Goal: Download file/media

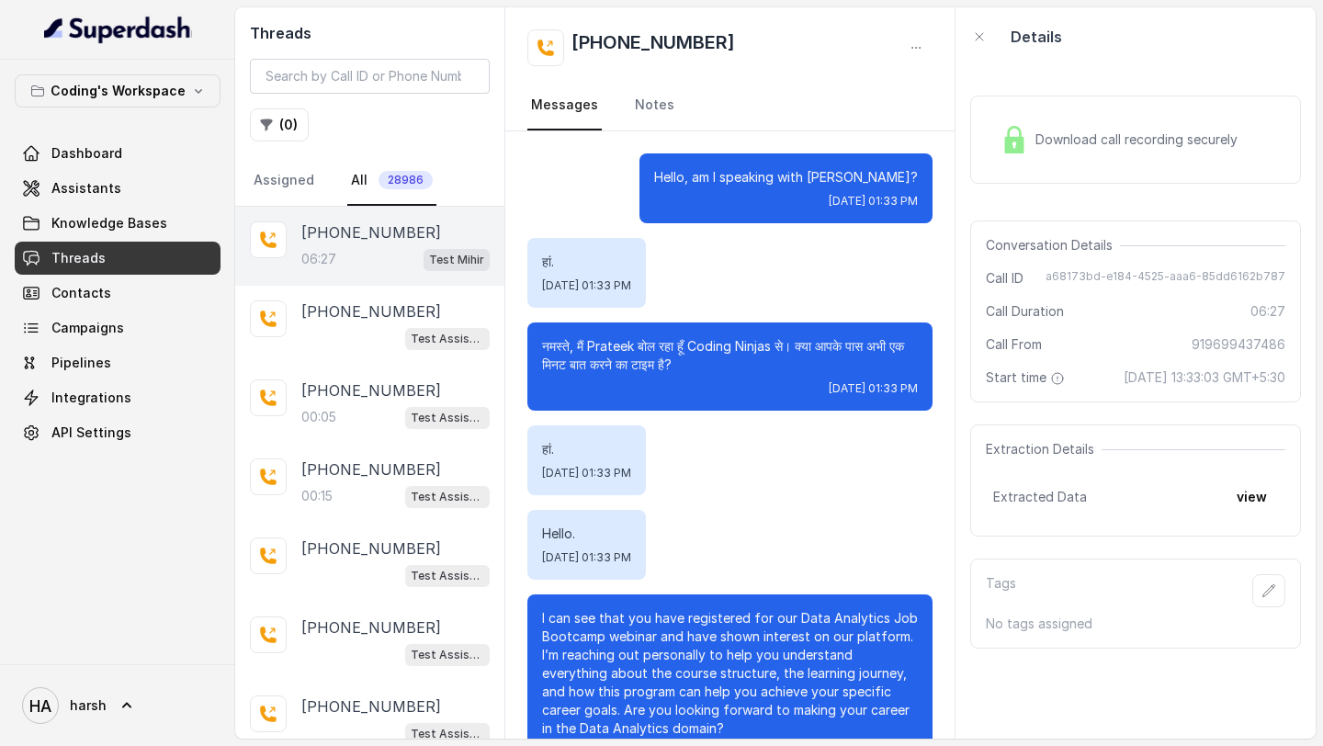
click at [1138, 140] on span "Download call recording securely" at bounding box center [1139, 139] width 209 height 18
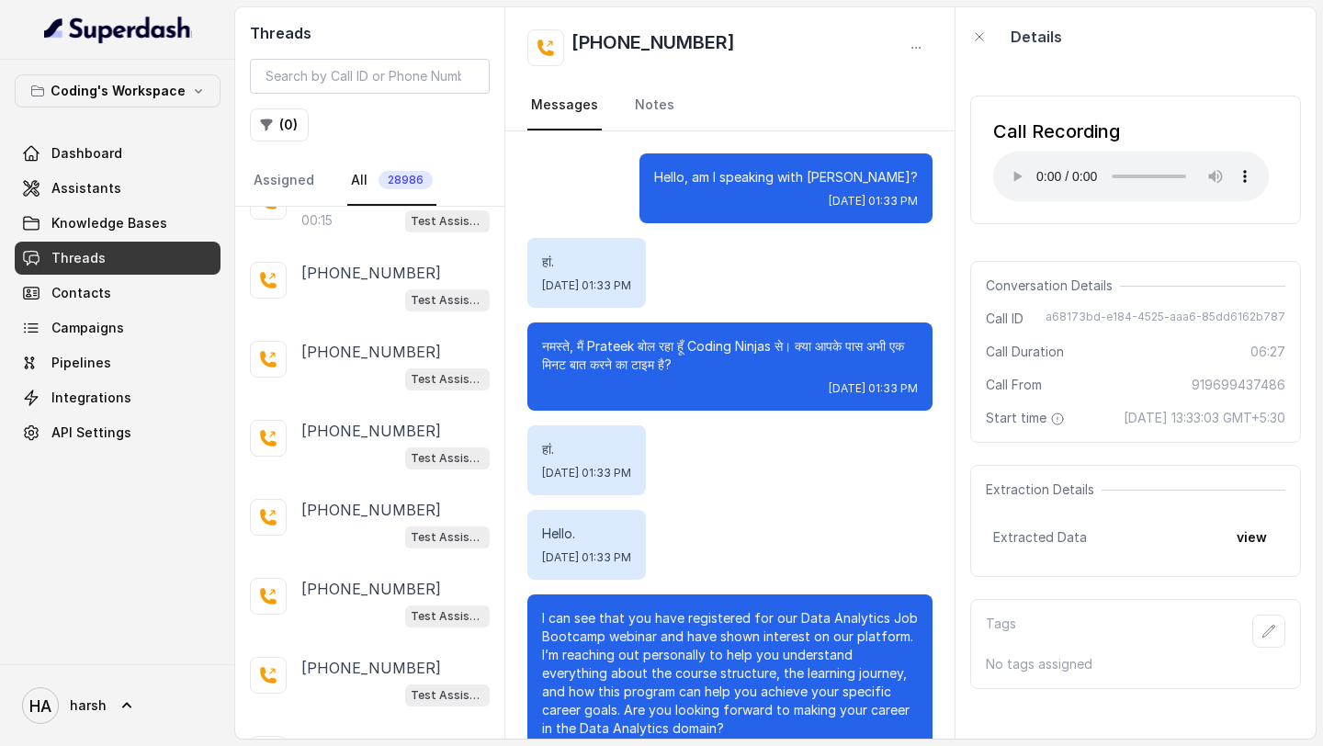
scroll to position [405, 0]
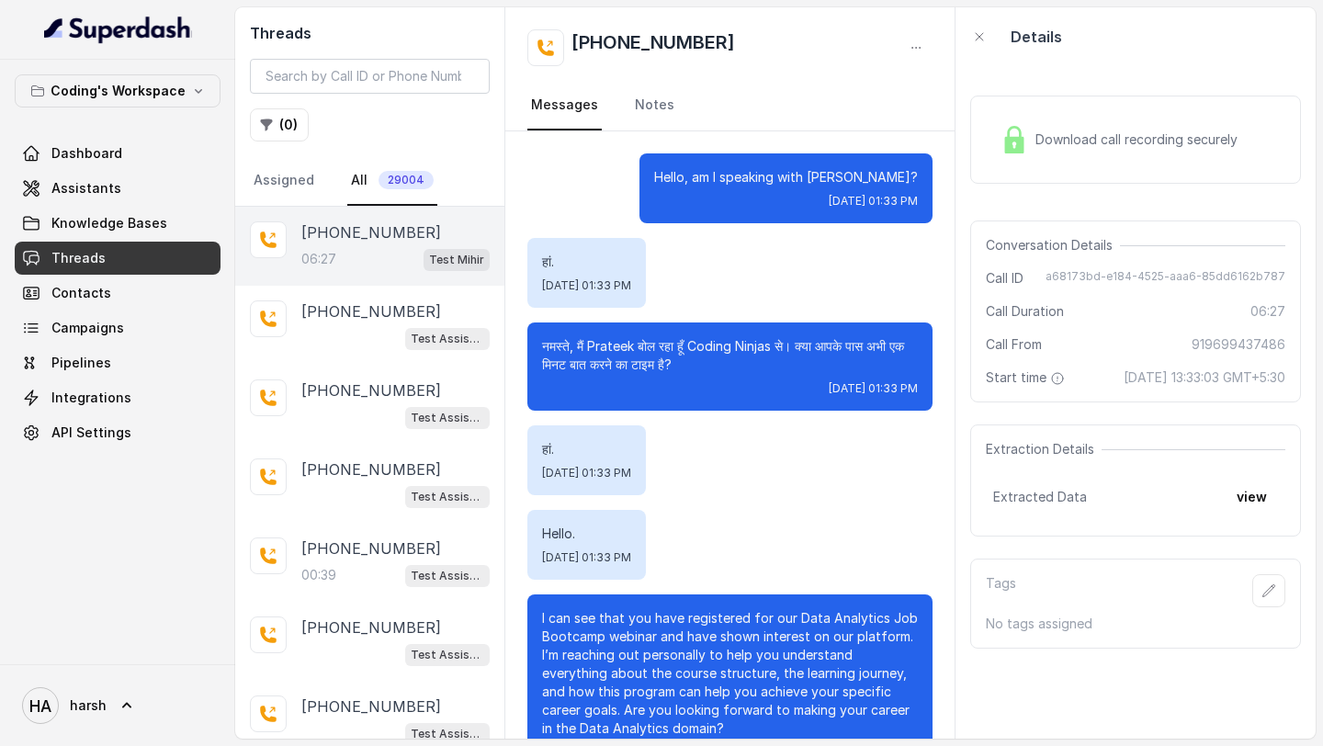
scroll to position [5749, 0]
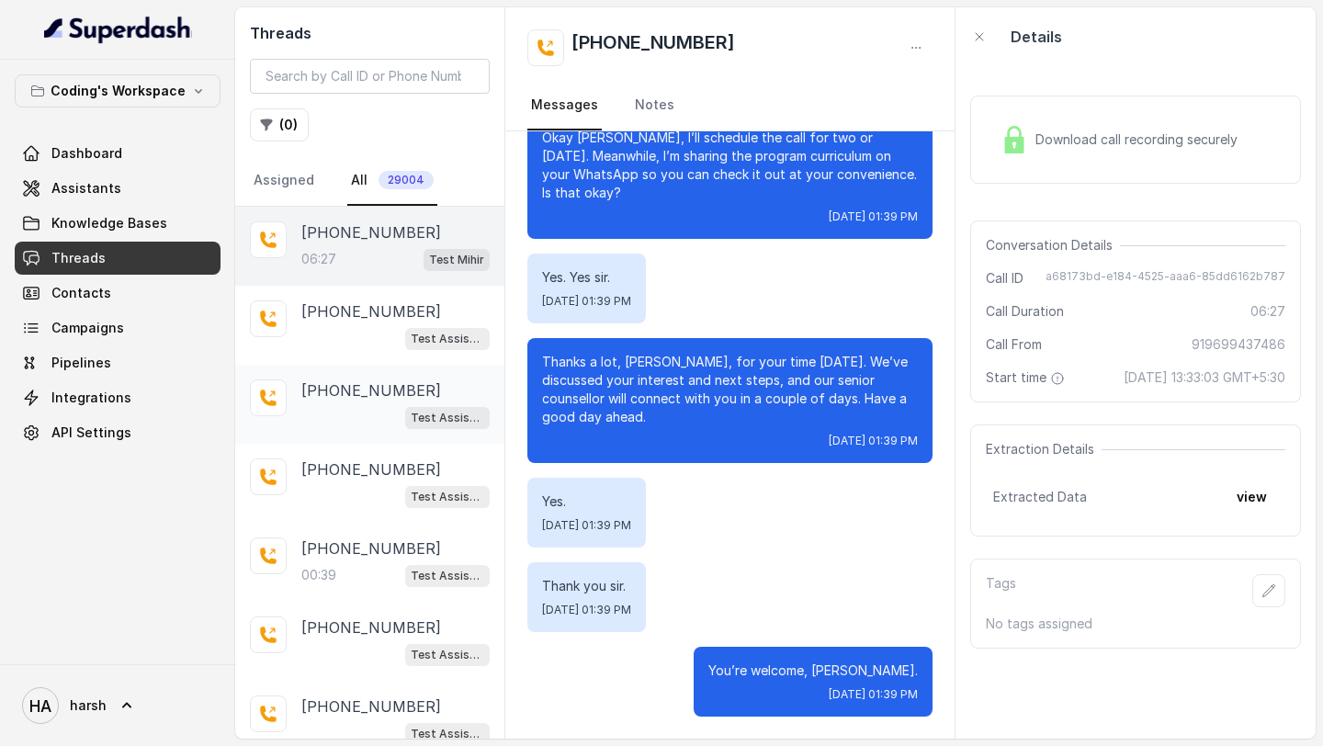
click at [284, 418] on div "[PHONE_NUMBER] Test Assistant- 2" at bounding box center [369, 404] width 269 height 79
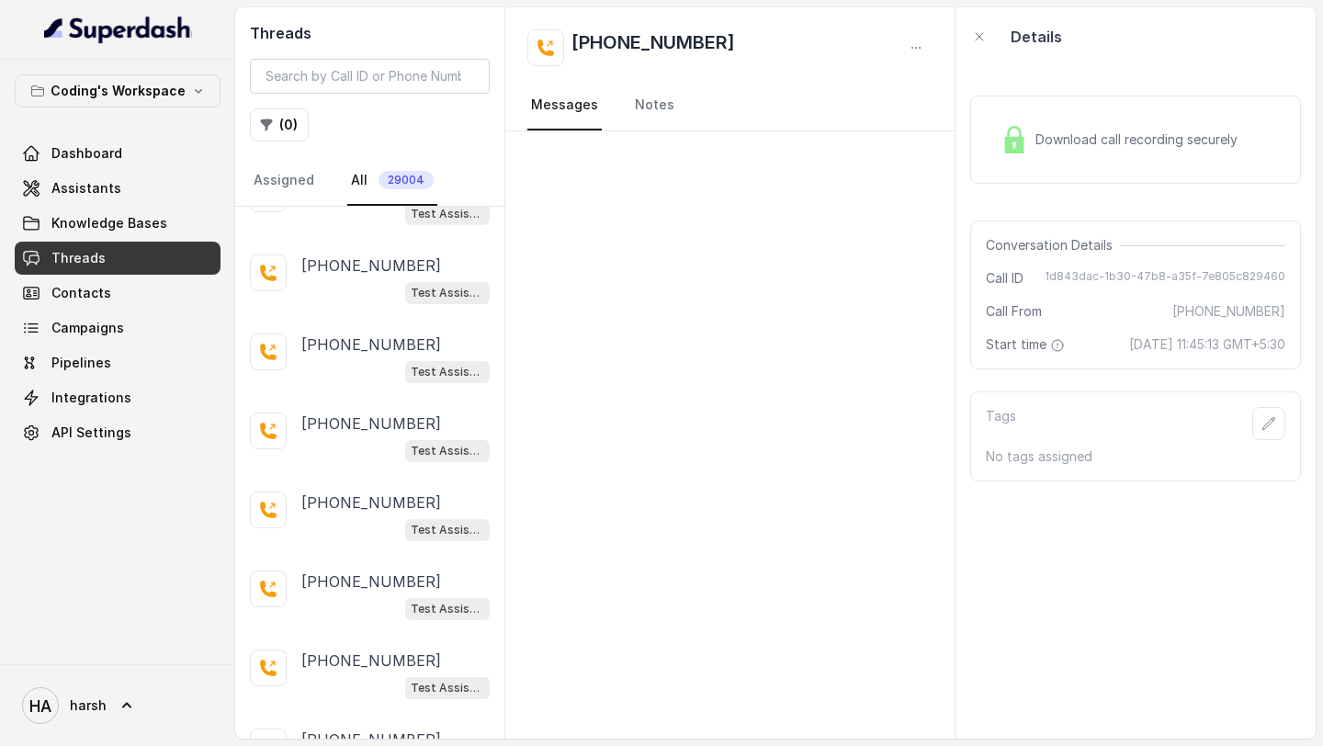
scroll to position [4331, 0]
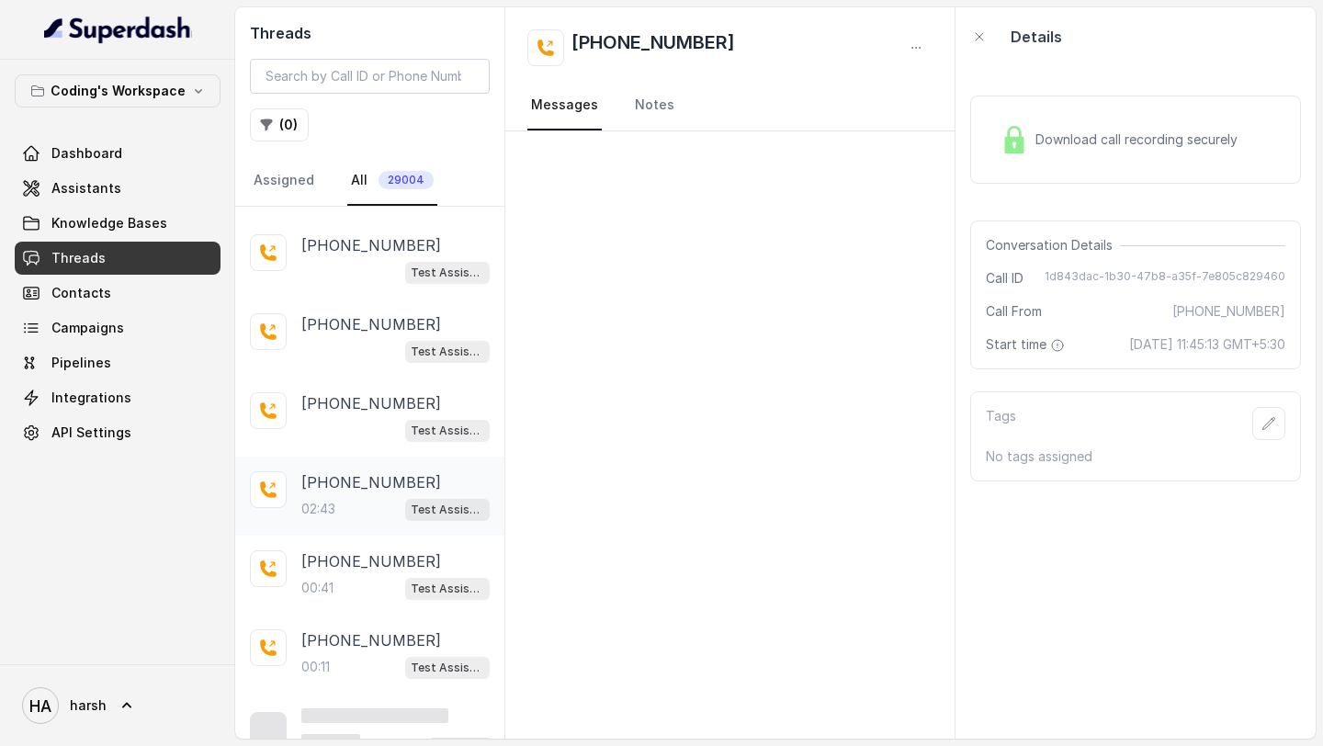
click at [382, 497] on div "02:43 Test Assistant- 2" at bounding box center [395, 509] width 188 height 24
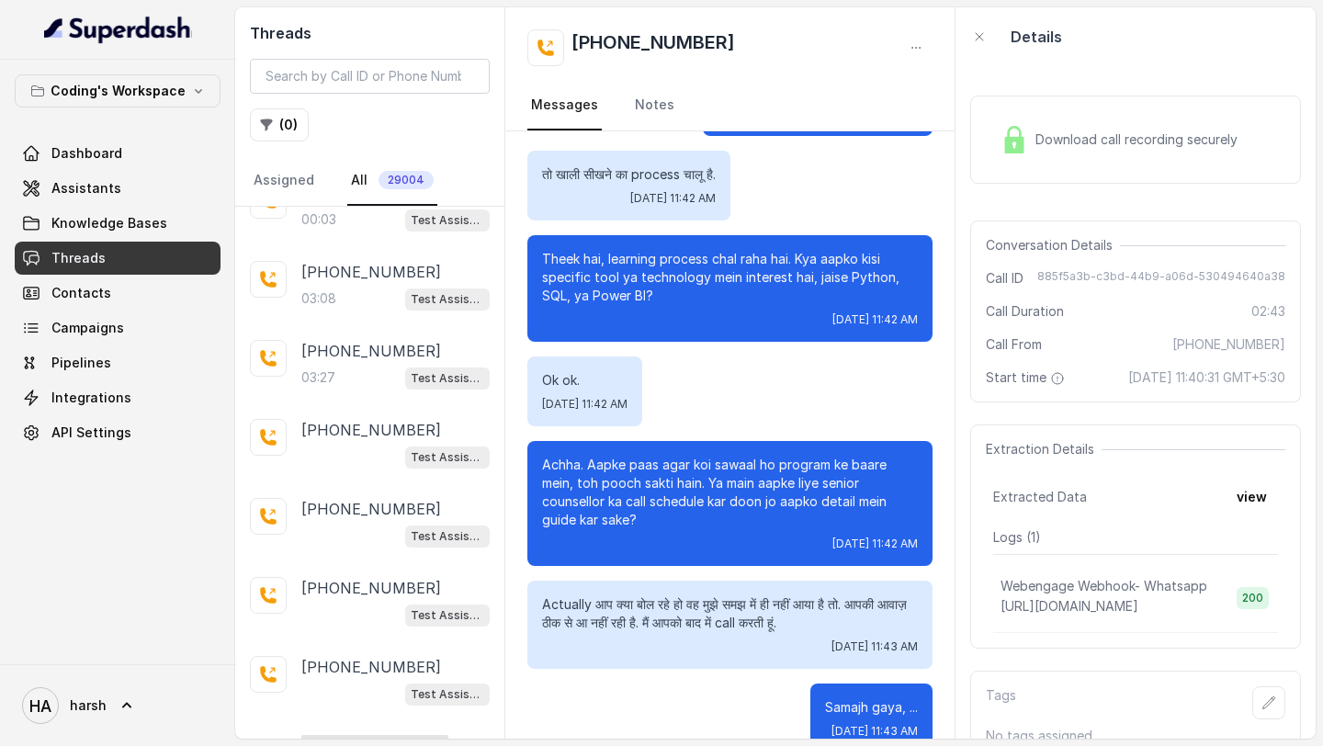
scroll to position [5117, 0]
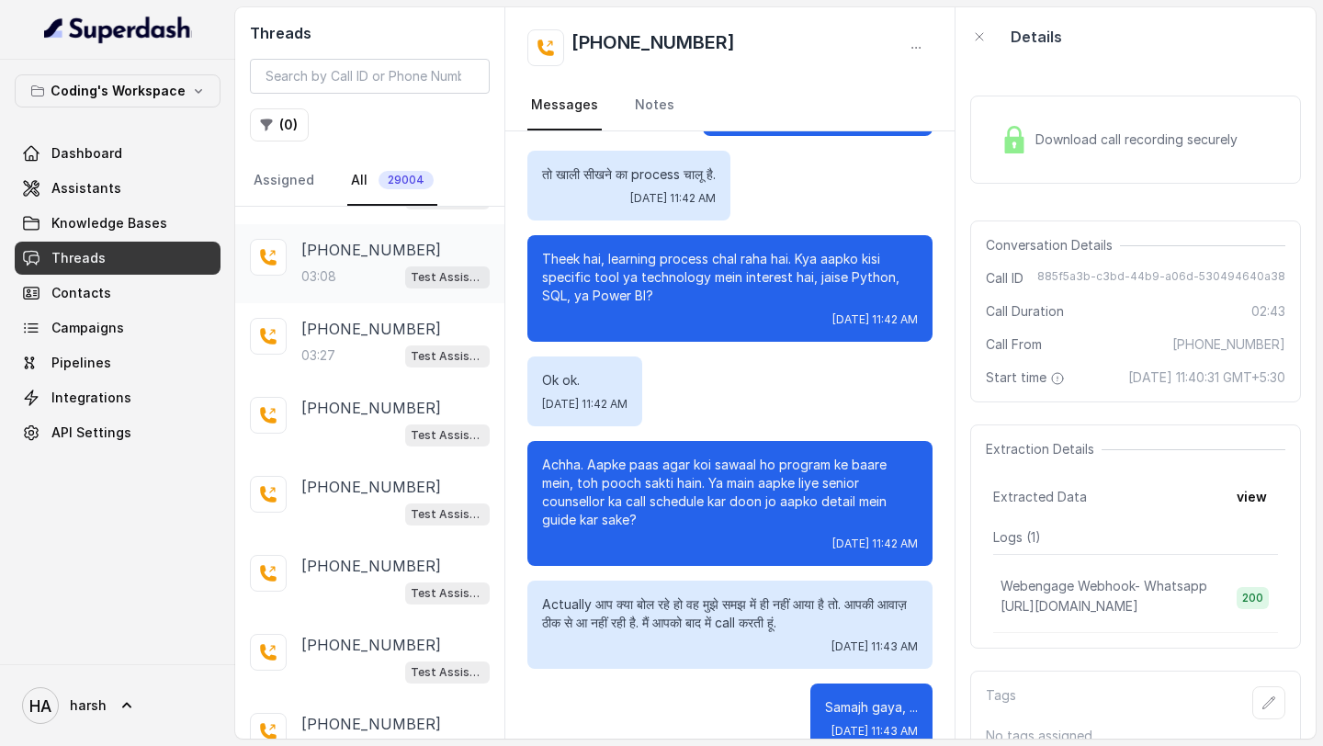
click at [358, 265] on div "03:08 Test Assistant- 2" at bounding box center [395, 277] width 188 height 24
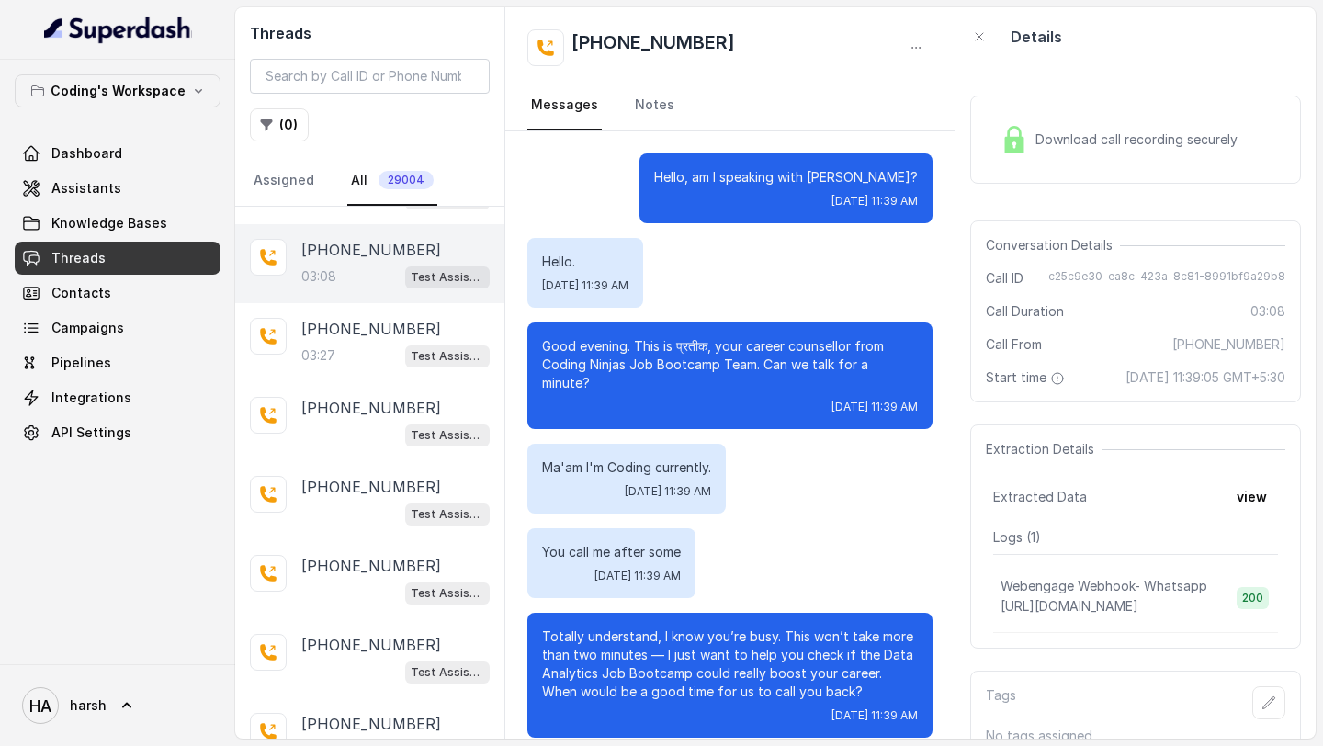
scroll to position [359, 0]
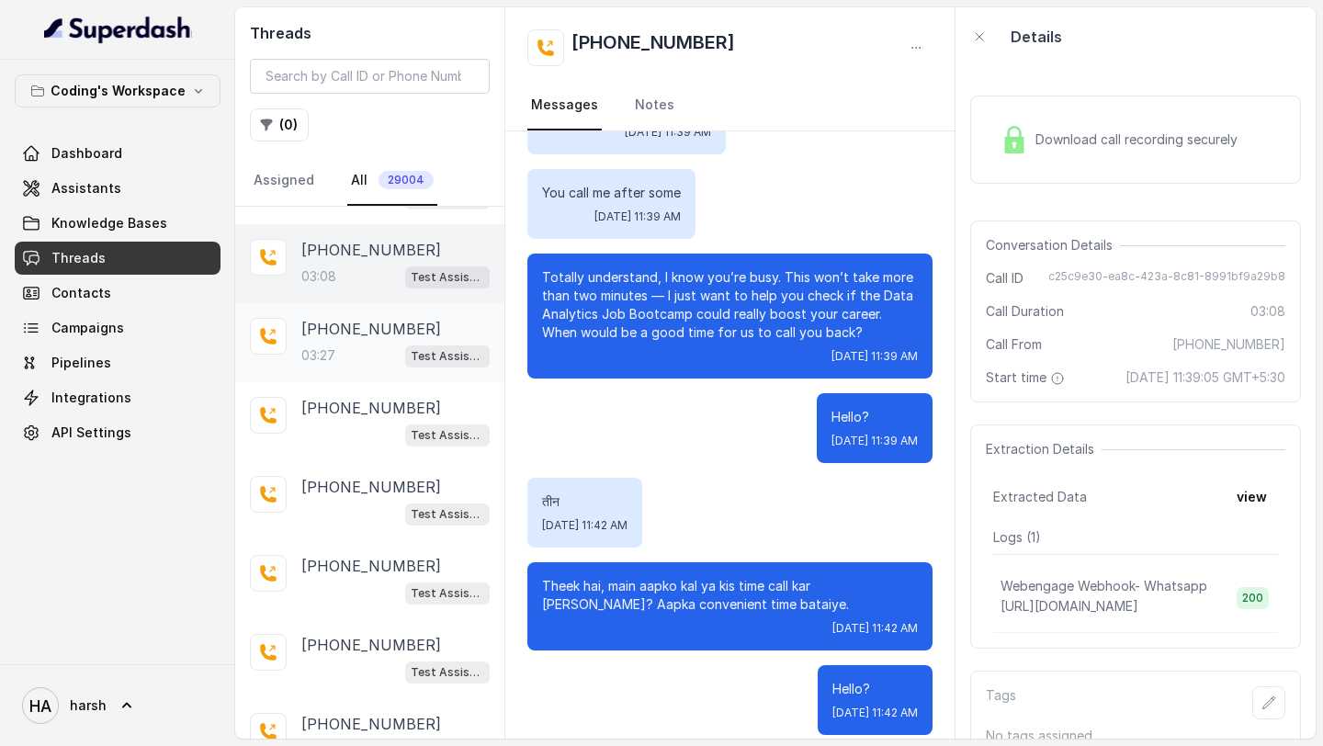
click at [349, 318] on p "[PHONE_NUMBER]" at bounding box center [371, 329] width 140 height 22
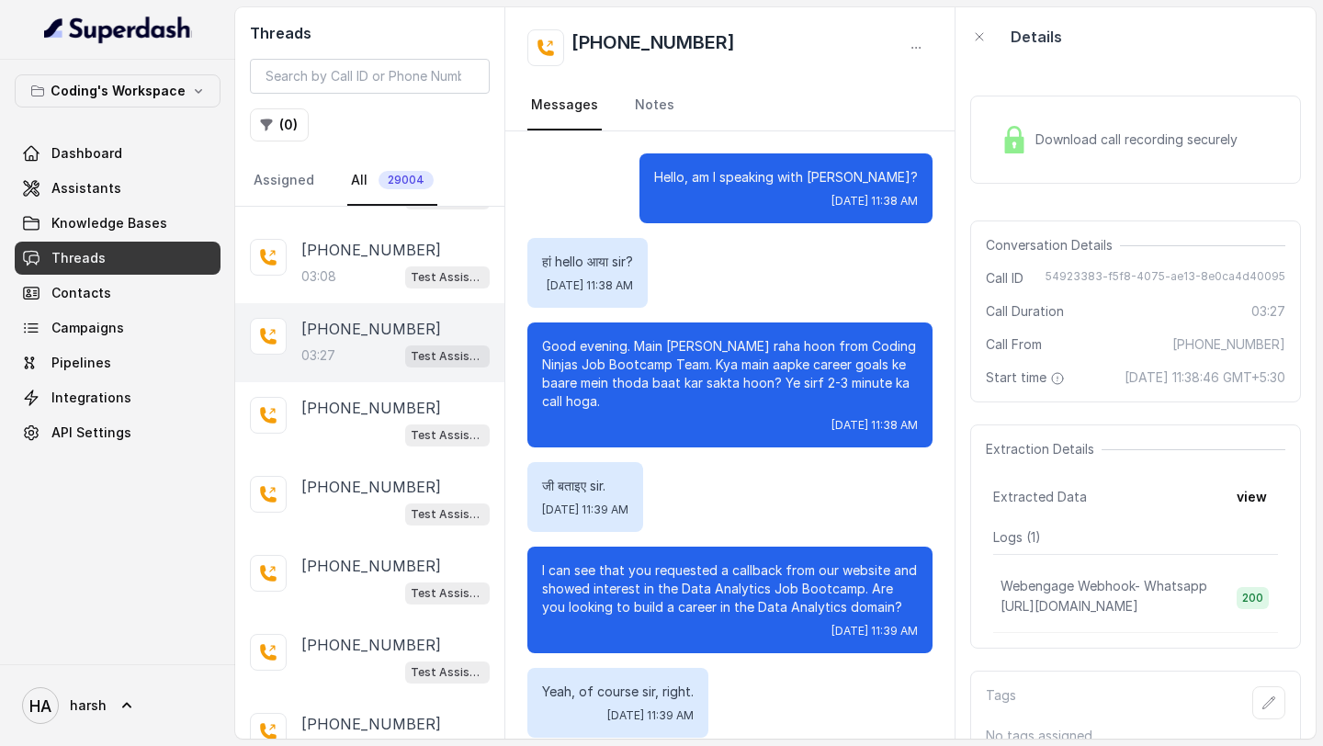
click at [1099, 131] on span "Download call recording securely" at bounding box center [1139, 139] width 209 height 18
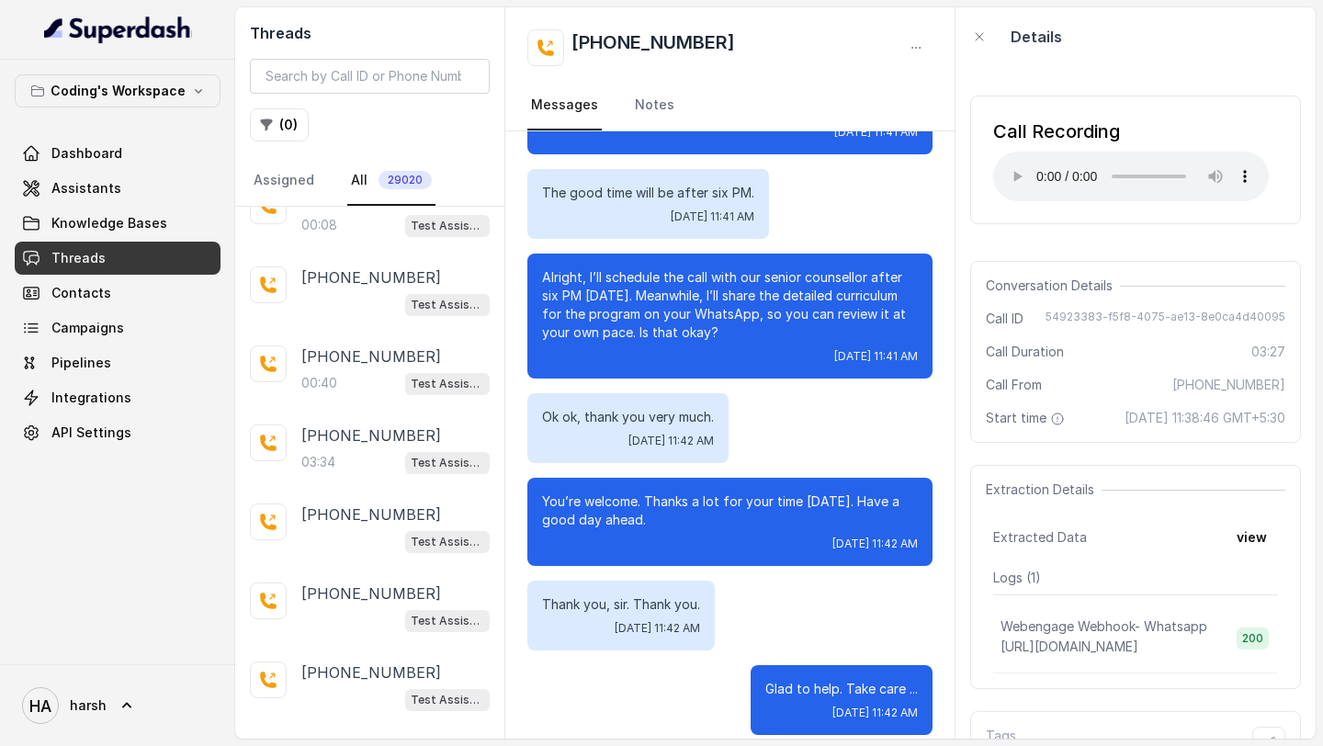
scroll to position [7685, 0]
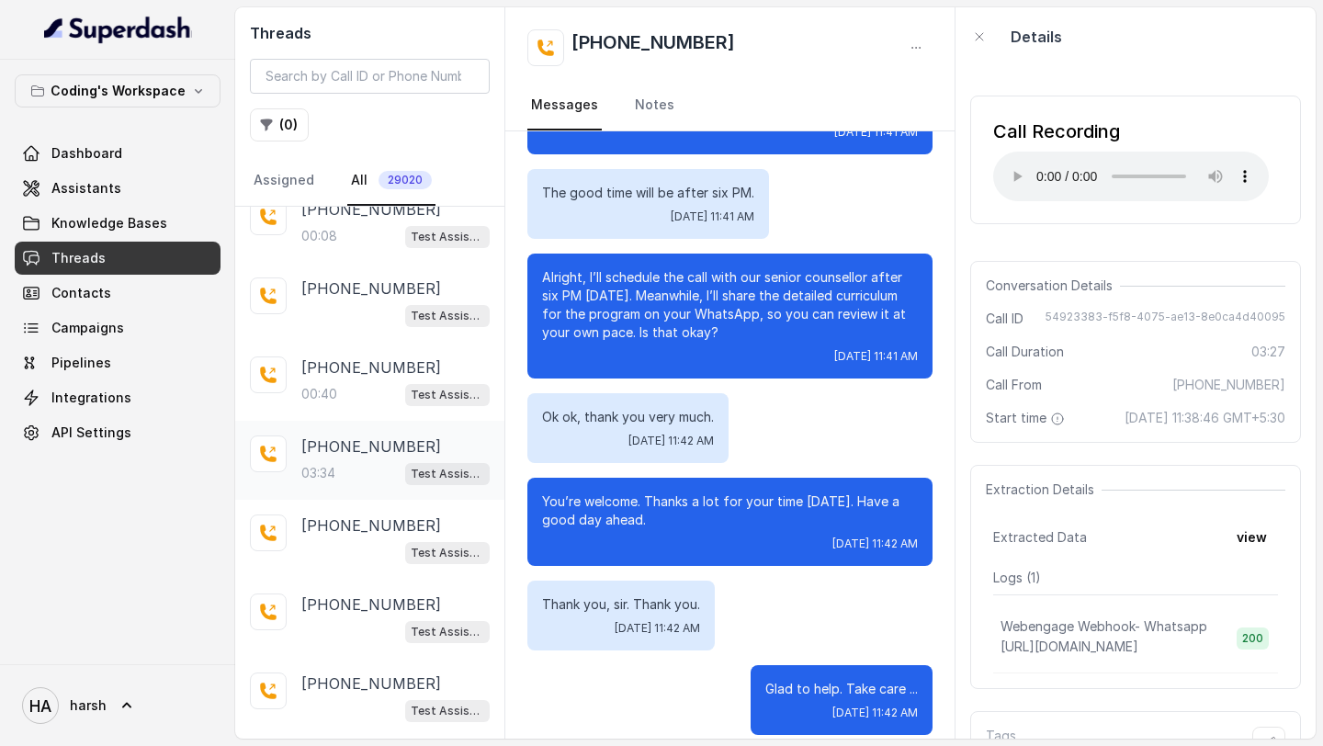
click at [339, 435] on p "[PHONE_NUMBER]" at bounding box center [371, 446] width 140 height 22
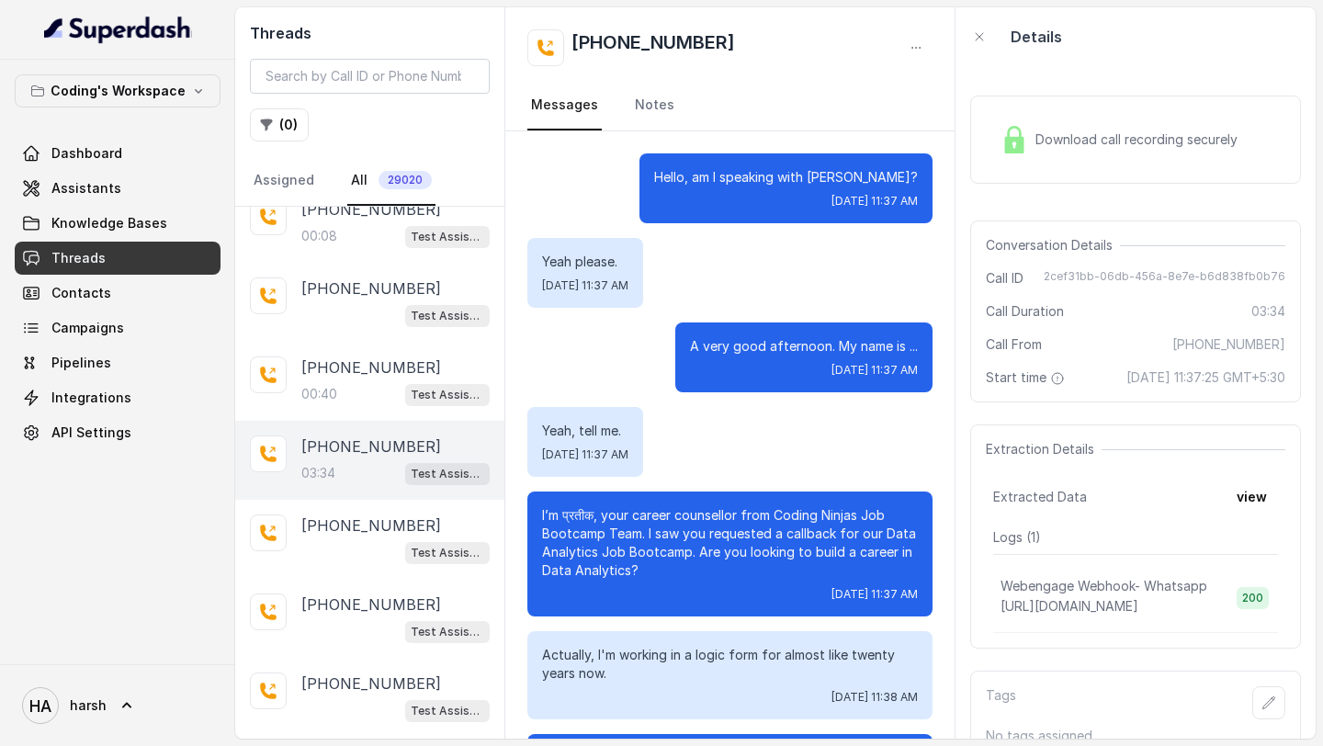
scroll to position [3607, 0]
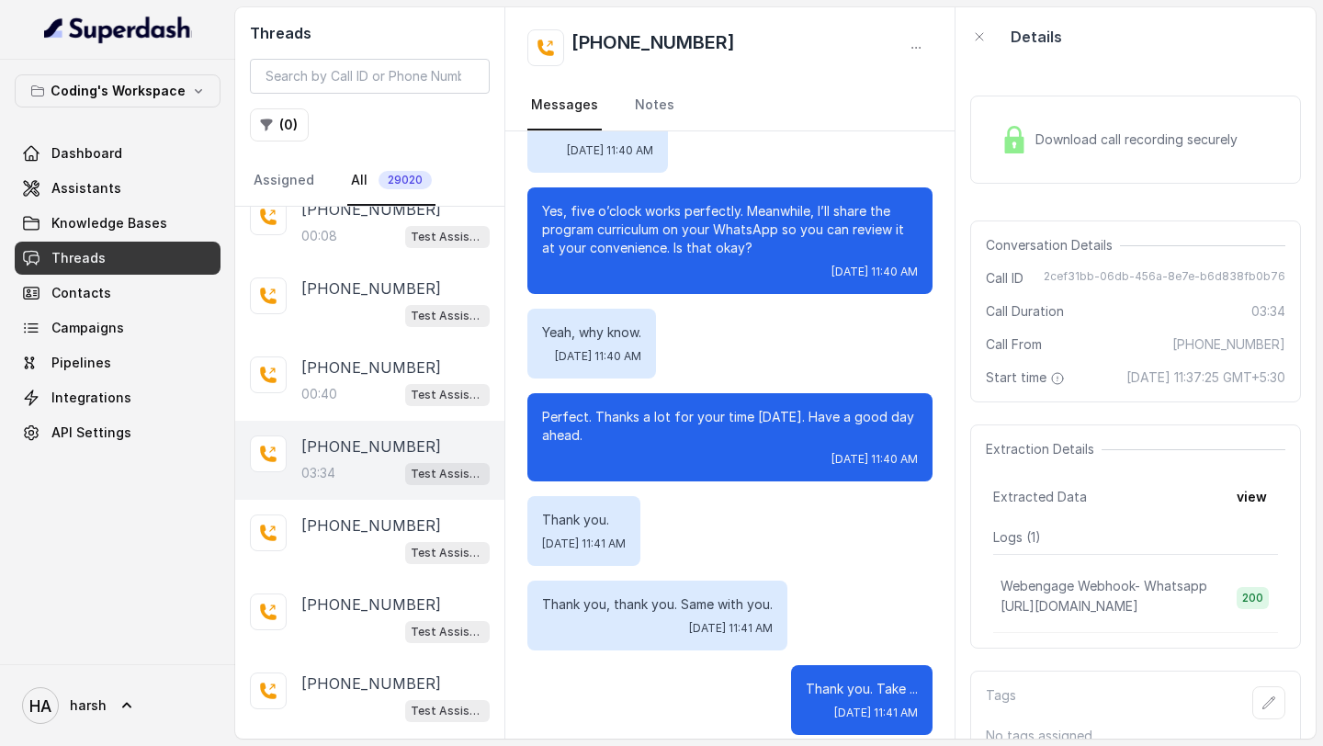
click at [1103, 150] on div "Download call recording securely" at bounding box center [1119, 139] width 252 height 42
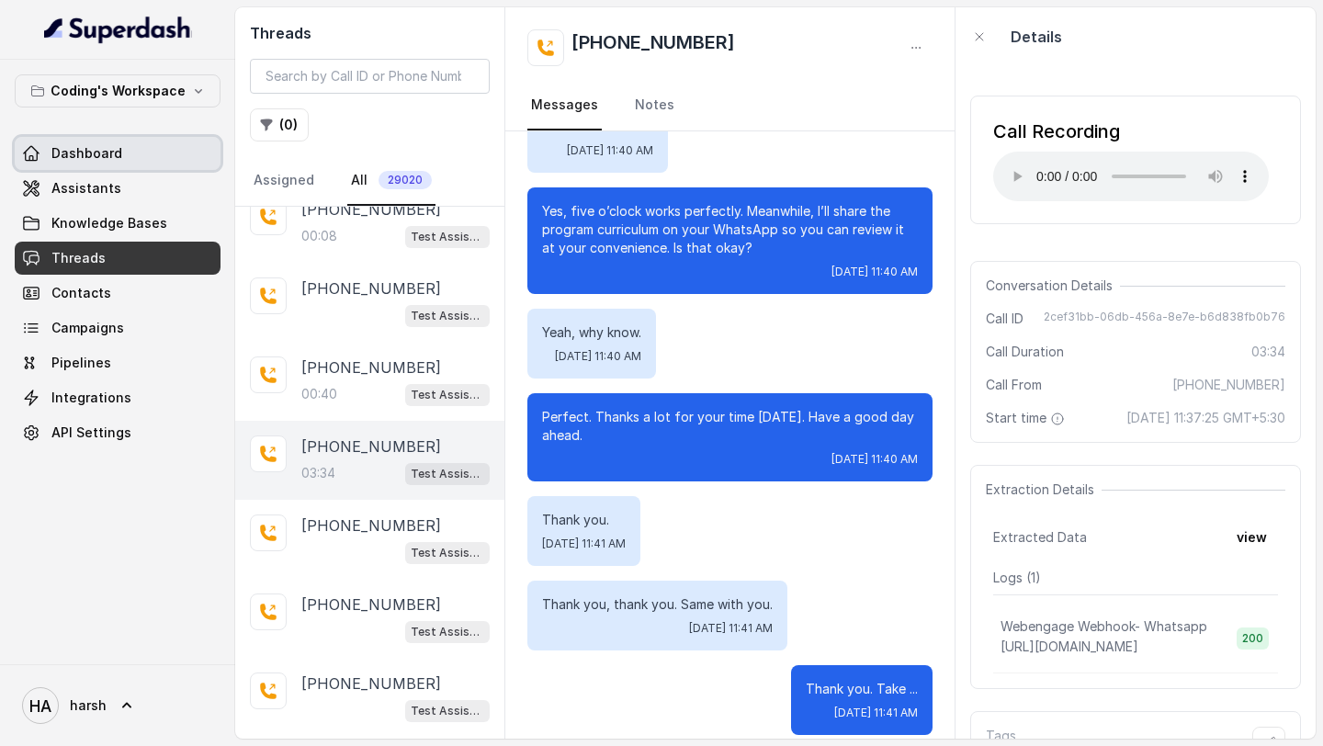
click at [139, 152] on link "Dashboard" at bounding box center [118, 153] width 206 height 33
